Goal: Transaction & Acquisition: Purchase product/service

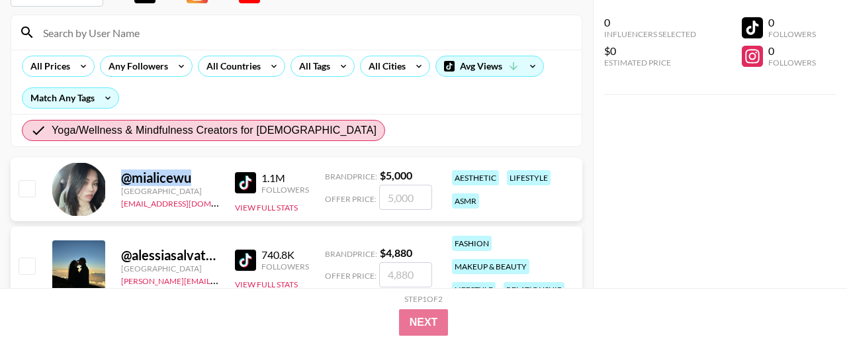
scroll to position [103, 0]
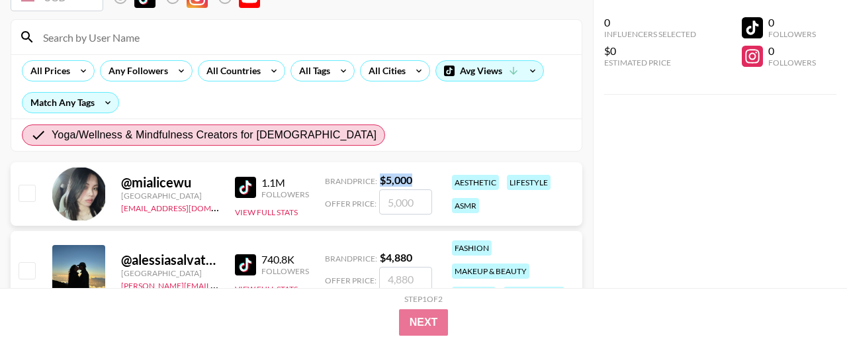
drag, startPoint x: 430, startPoint y: 177, endPoint x: 378, endPoint y: 177, distance: 51.6
click at [378, 177] on div "Brand Price: $ 5,000" at bounding box center [378, 179] width 107 height 13
click at [395, 202] on input "number" at bounding box center [405, 201] width 53 height 25
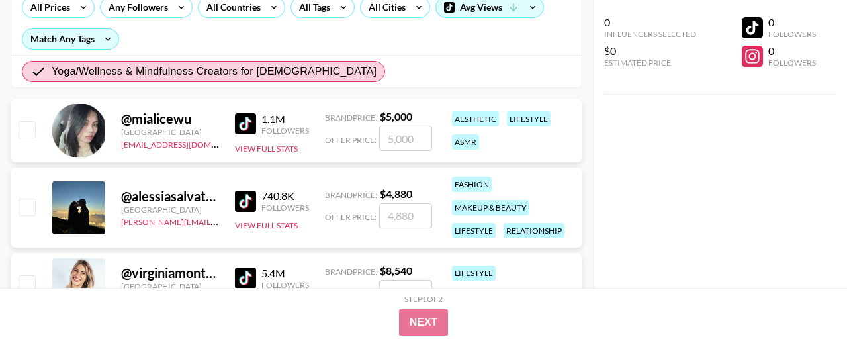
scroll to position [167, 0]
click at [399, 214] on input "number" at bounding box center [405, 215] width 53 height 25
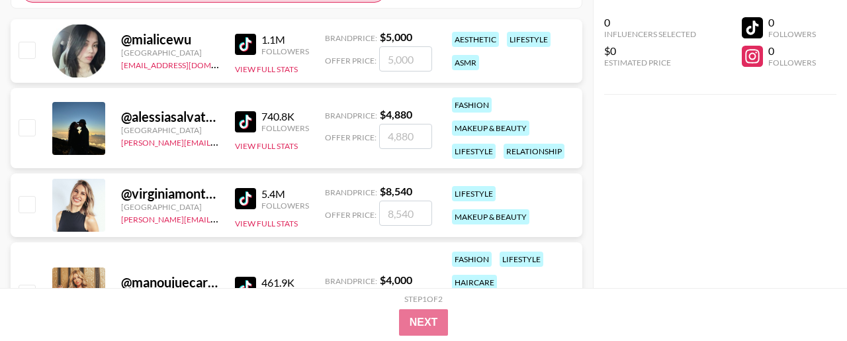
scroll to position [279, 0]
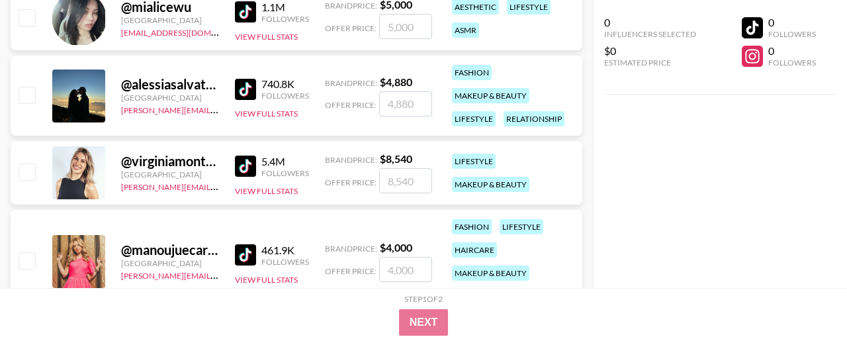
click at [399, 171] on input "number" at bounding box center [405, 180] width 53 height 25
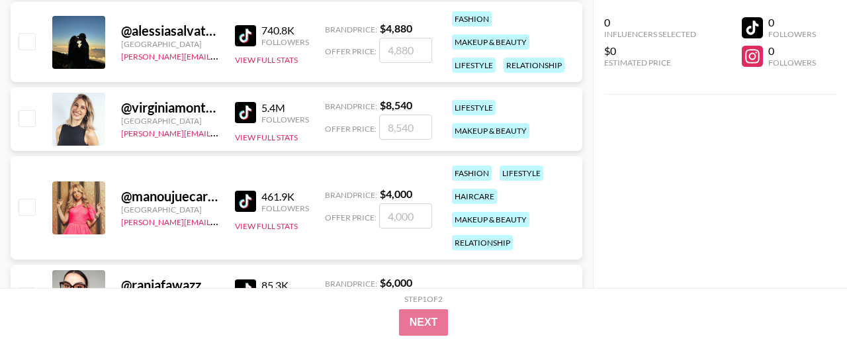
click at [398, 202] on div "Brand Price: $ 4,000 Offer Price:" at bounding box center [378, 207] width 107 height 41
click at [398, 214] on input "number" at bounding box center [405, 215] width 53 height 25
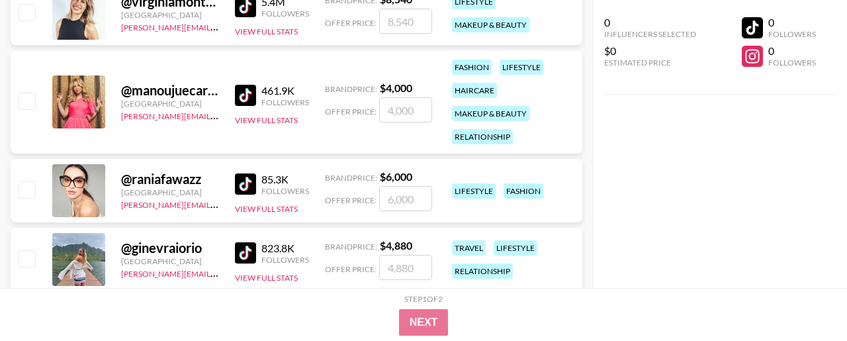
scroll to position [439, 0]
click at [397, 198] on input "number" at bounding box center [405, 197] width 53 height 25
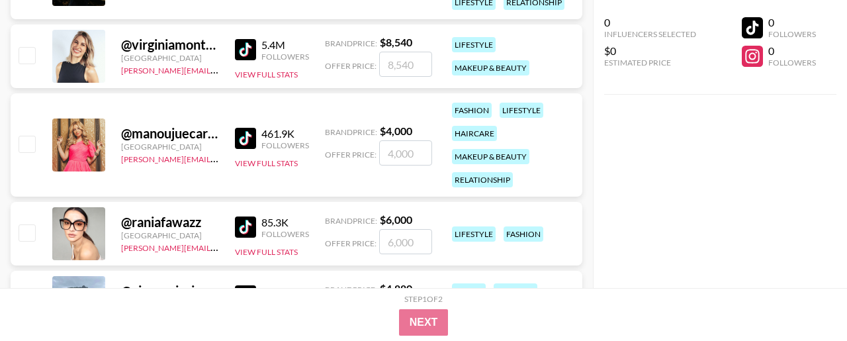
scroll to position [379, 0]
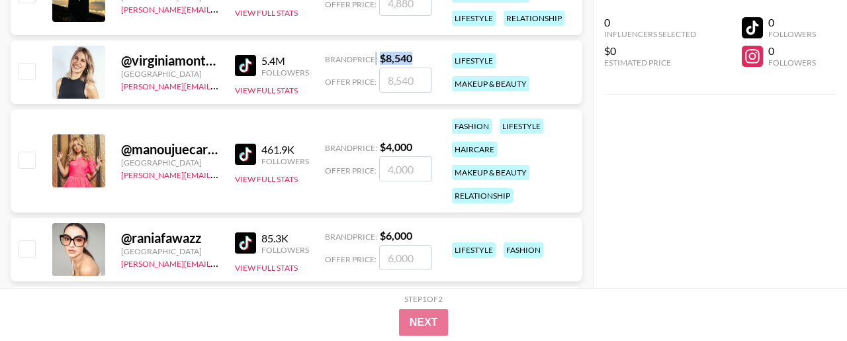
drag, startPoint x: 424, startPoint y: 54, endPoint x: 371, endPoint y: 54, distance: 52.3
click at [371, 54] on div "Brand Price: $ 8,540" at bounding box center [378, 58] width 107 height 13
click at [400, 81] on input "number" at bounding box center [405, 80] width 53 height 25
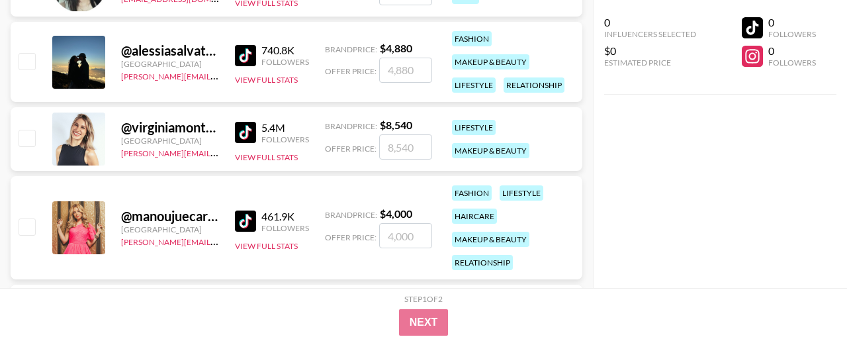
scroll to position [307, 0]
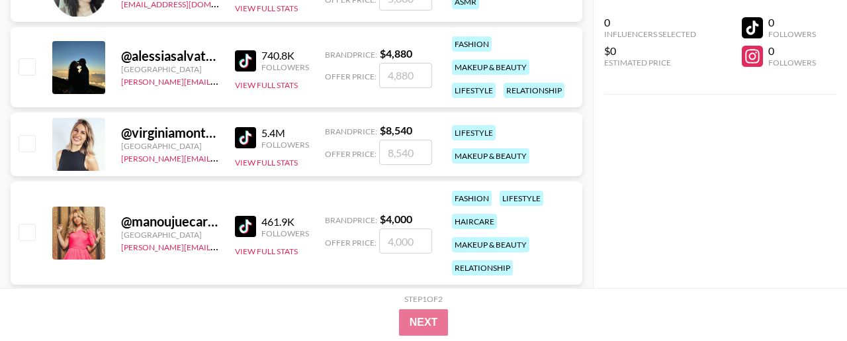
click at [409, 147] on input "number" at bounding box center [405, 152] width 53 height 25
drag, startPoint x: 422, startPoint y: 126, endPoint x: 378, endPoint y: 126, distance: 43.7
click at [378, 126] on div "Brand Price: $ 8,540" at bounding box center [378, 130] width 107 height 13
click at [398, 167] on div "@ virginiamontemaggi [GEOGRAPHIC_DATA] [PERSON_NAME][EMAIL_ADDRESS][DOMAIN_NAME…" at bounding box center [297, 145] width 572 height 64
click at [398, 155] on input "number" at bounding box center [405, 152] width 53 height 25
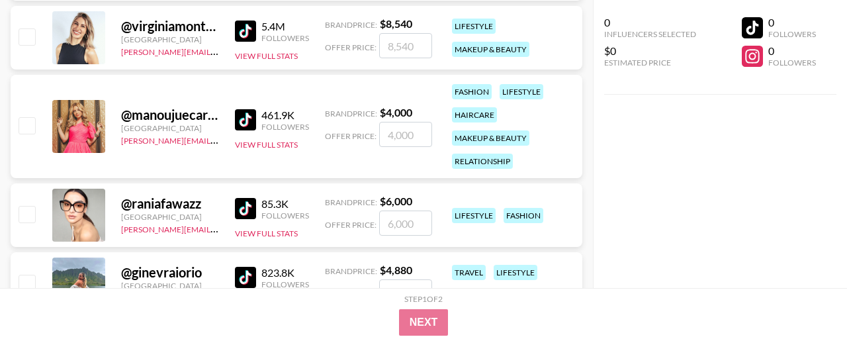
scroll to position [415, 0]
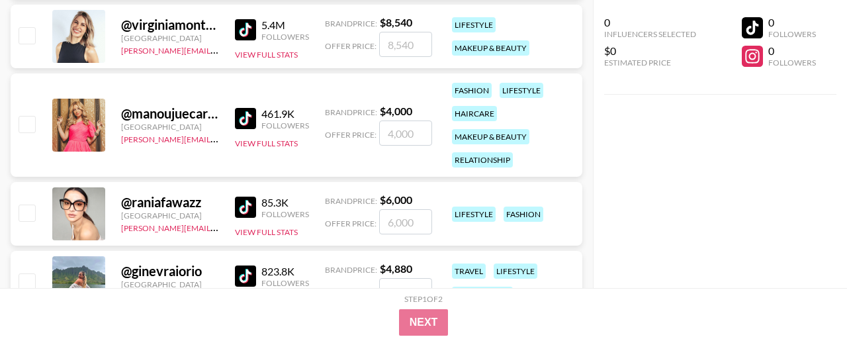
click at [405, 135] on input "number" at bounding box center [405, 132] width 53 height 25
drag, startPoint x: 424, startPoint y: 114, endPoint x: 375, endPoint y: 113, distance: 49.6
click at [375, 113] on div "Brand Price: $ 4,000" at bounding box center [378, 111] width 107 height 13
click at [395, 150] on div "@ manoujuecardoso Netherlands [PERSON_NAME][EMAIL_ADDRESS][DOMAIN_NAME] 461.9K …" at bounding box center [297, 124] width 572 height 103
click at [395, 142] on input "number" at bounding box center [405, 132] width 53 height 25
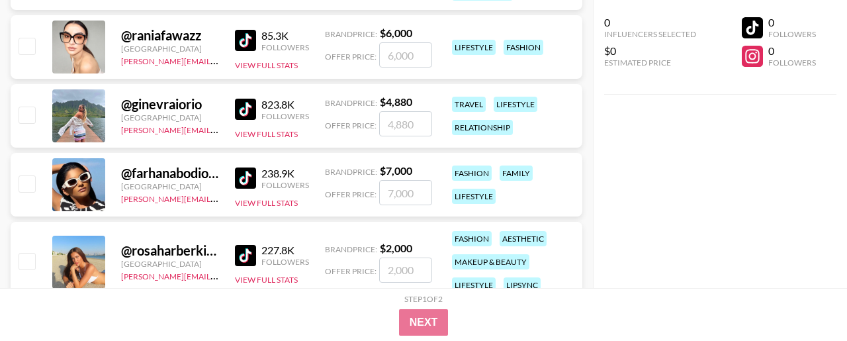
scroll to position [550, 0]
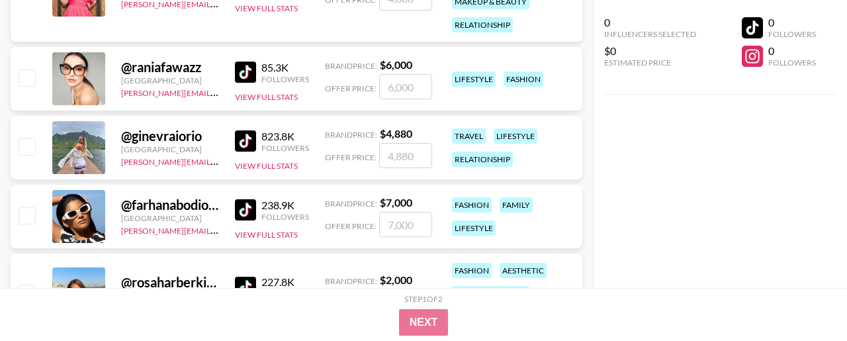
click at [410, 88] on input "number" at bounding box center [405, 86] width 53 height 25
drag, startPoint x: 418, startPoint y: 138, endPoint x: 328, endPoint y: 139, distance: 90.0
click at [328, 139] on div "Brand Price: $ 4,880" at bounding box center [378, 133] width 107 height 13
click at [399, 159] on input "number" at bounding box center [405, 155] width 53 height 25
drag, startPoint x: 391, startPoint y: 157, endPoint x: 420, endPoint y: 157, distance: 29.8
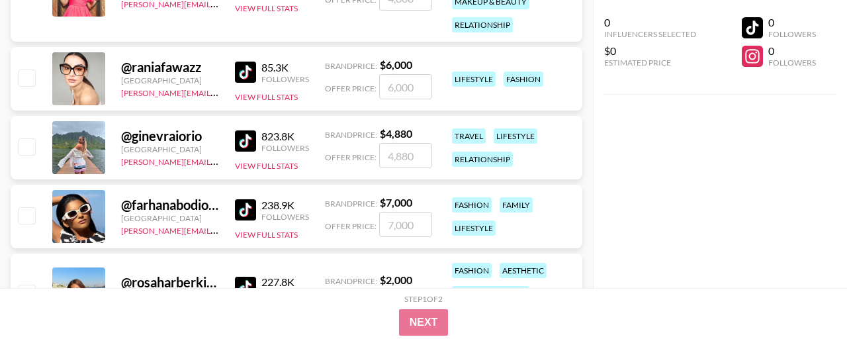
click at [420, 157] on input "number" at bounding box center [405, 155] width 53 height 25
drag, startPoint x: 413, startPoint y: 158, endPoint x: 387, endPoint y: 156, distance: 25.8
click at [387, 156] on input "number" at bounding box center [405, 155] width 53 height 25
drag, startPoint x: 389, startPoint y: 156, endPoint x: 423, endPoint y: 156, distance: 33.8
click at [423, 156] on input "number" at bounding box center [405, 155] width 53 height 25
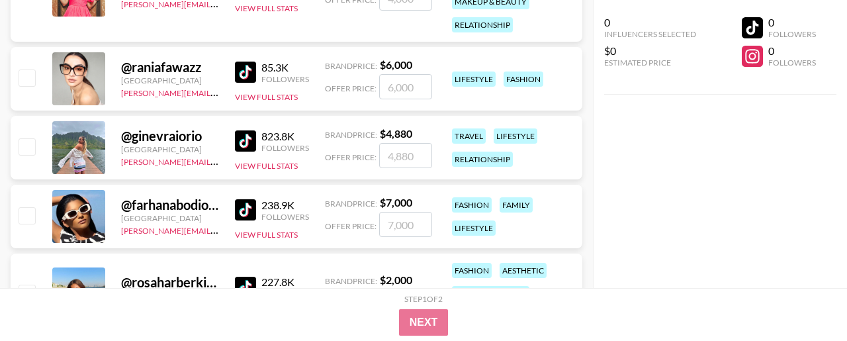
click at [409, 158] on input "number" at bounding box center [405, 155] width 53 height 25
click at [408, 230] on input "number" at bounding box center [405, 224] width 53 height 25
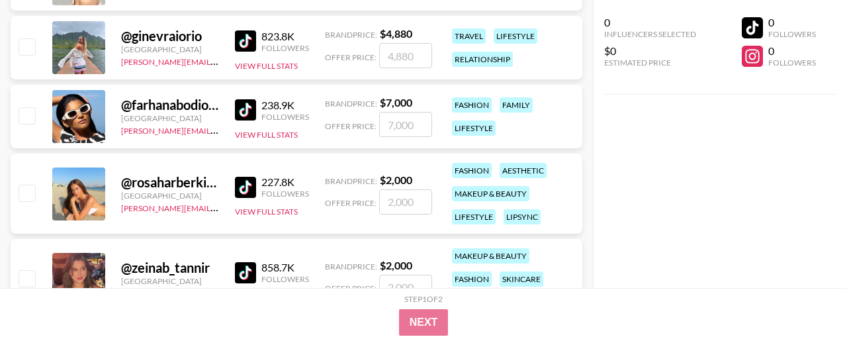
scroll to position [674, 0]
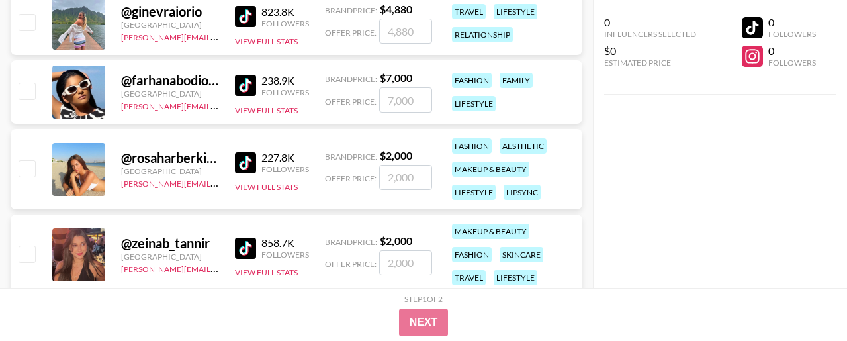
click at [406, 184] on input "number" at bounding box center [405, 177] width 53 height 25
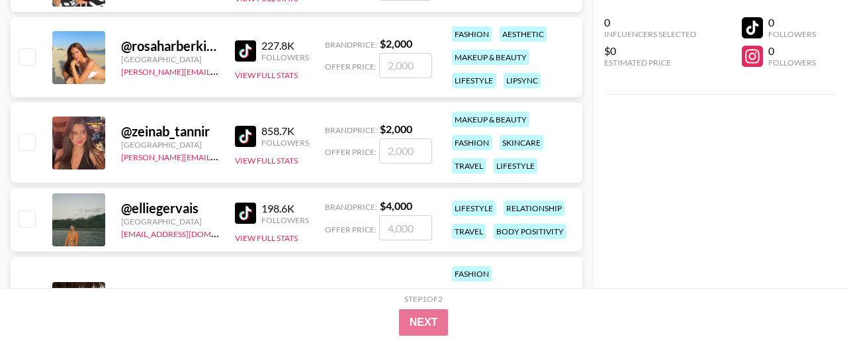
scroll to position [788, 0]
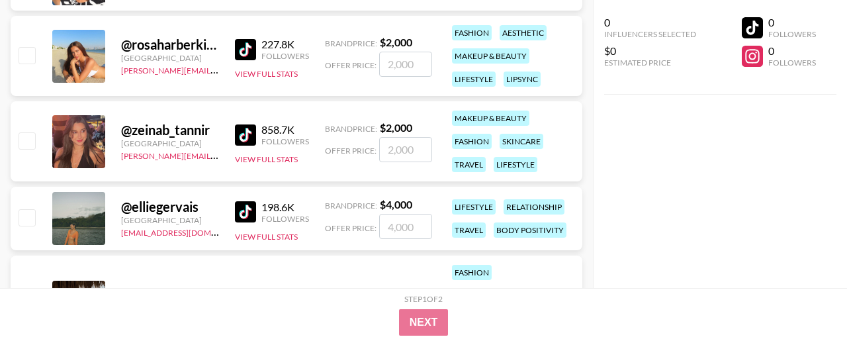
click at [402, 144] on input "number" at bounding box center [405, 149] width 53 height 25
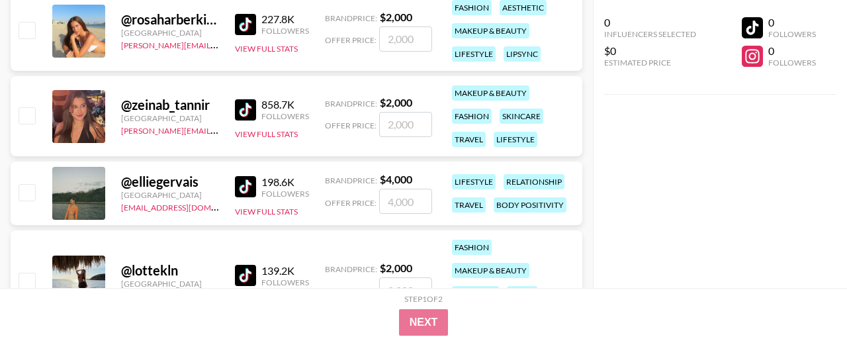
scroll to position [801, 0]
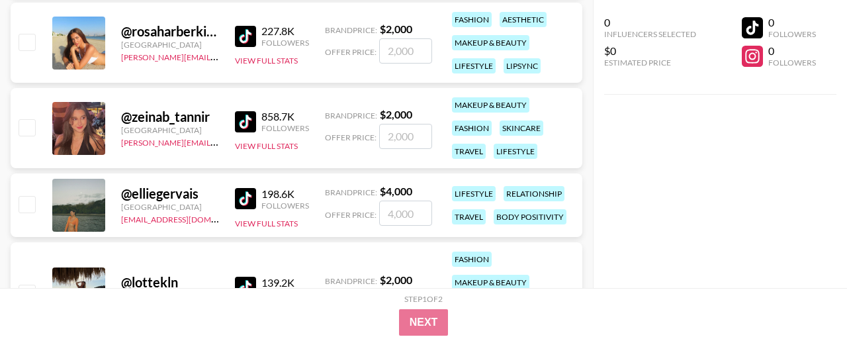
click at [406, 132] on input "number" at bounding box center [405, 136] width 53 height 25
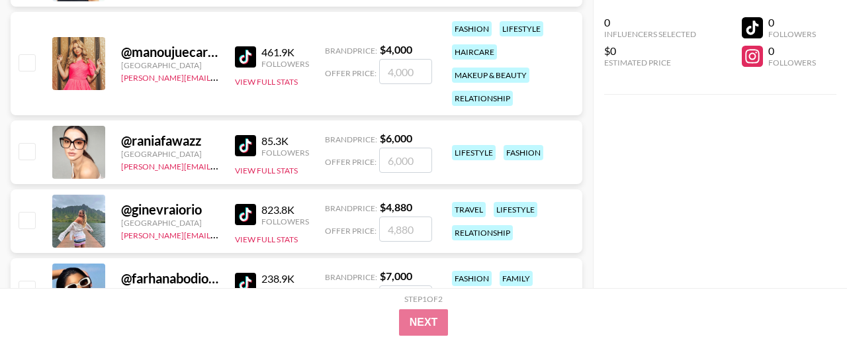
scroll to position [475, 0]
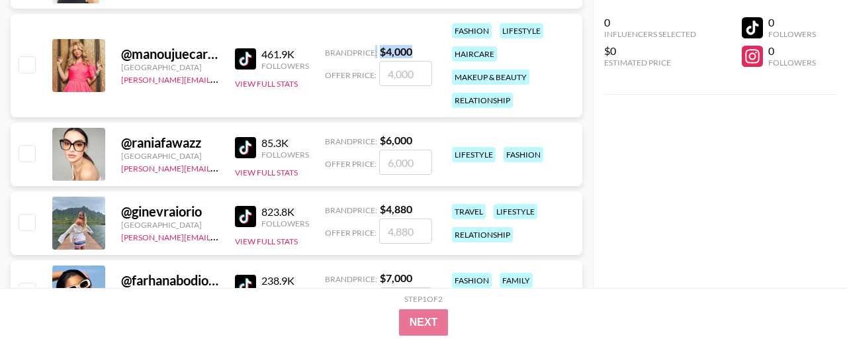
drag, startPoint x: 419, startPoint y: 51, endPoint x: 373, endPoint y: 51, distance: 46.3
click at [373, 51] on div "Brand Price: $ 4,000" at bounding box center [378, 51] width 107 height 13
drag, startPoint x: 418, startPoint y: 142, endPoint x: 358, endPoint y: 142, distance: 59.6
click at [358, 142] on div "Brand Price: $ 6,000" at bounding box center [378, 140] width 107 height 13
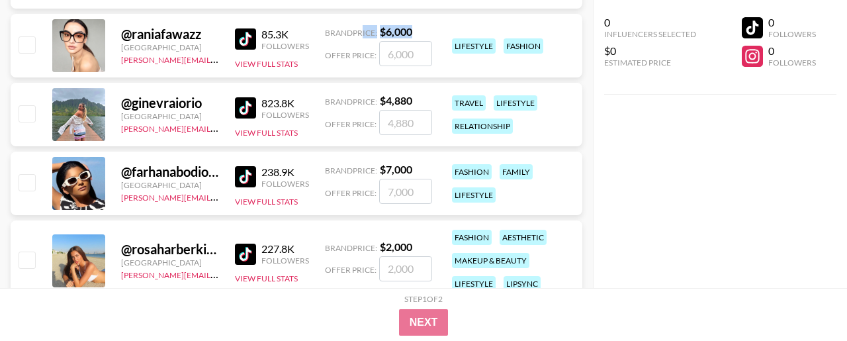
scroll to position [634, 0]
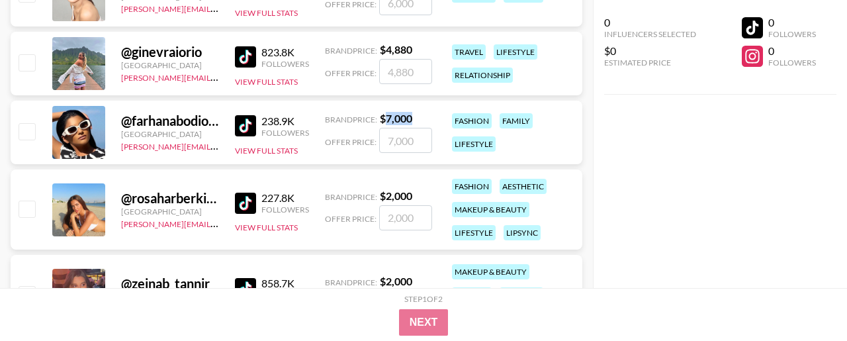
drag, startPoint x: 420, startPoint y: 120, endPoint x: 384, endPoint y: 120, distance: 35.7
click at [384, 120] on div "Brand Price: $ 7,000" at bounding box center [378, 118] width 107 height 13
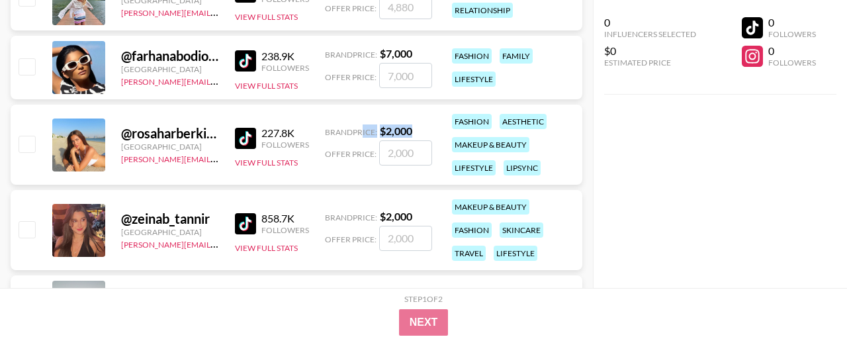
drag, startPoint x: 421, startPoint y: 132, endPoint x: 358, endPoint y: 132, distance: 62.9
click at [358, 132] on div "Brand Price: $ 2,000" at bounding box center [378, 130] width 107 height 13
drag, startPoint x: 422, startPoint y: 214, endPoint x: 375, endPoint y: 212, distance: 47.7
click at [375, 212] on div "Brand Price: $ 2,000" at bounding box center [378, 216] width 107 height 13
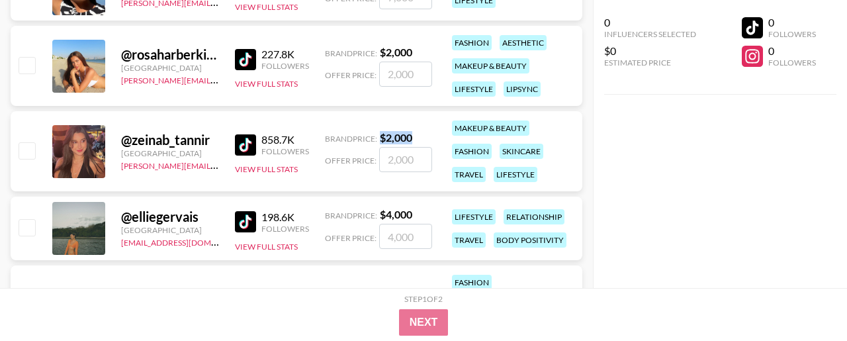
scroll to position [826, 0]
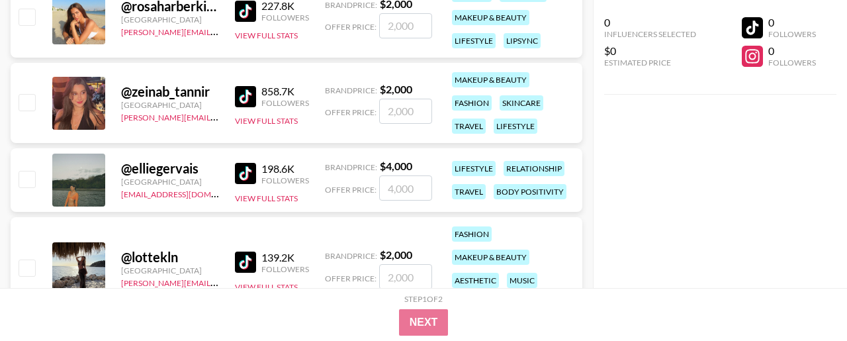
drag, startPoint x: 422, startPoint y: 158, endPoint x: 375, endPoint y: 158, distance: 47.0
click at [375, 158] on div "@ elliegervais [GEOGRAPHIC_DATA][EMAIL_ADDRESS][DOMAIN_NAME] 198.6K Followers V…" at bounding box center [297, 180] width 572 height 64
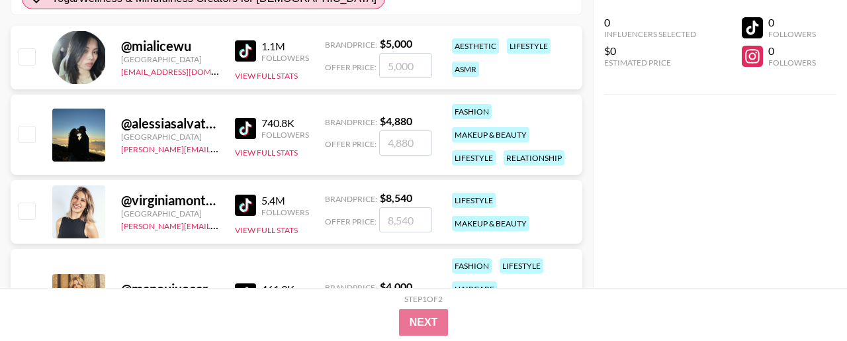
scroll to position [237, 0]
